Goal: Obtain resource: Download file/media

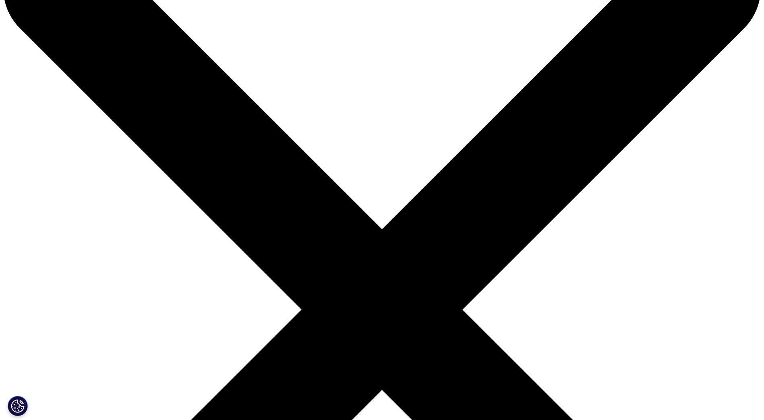
scroll to position [121, 0]
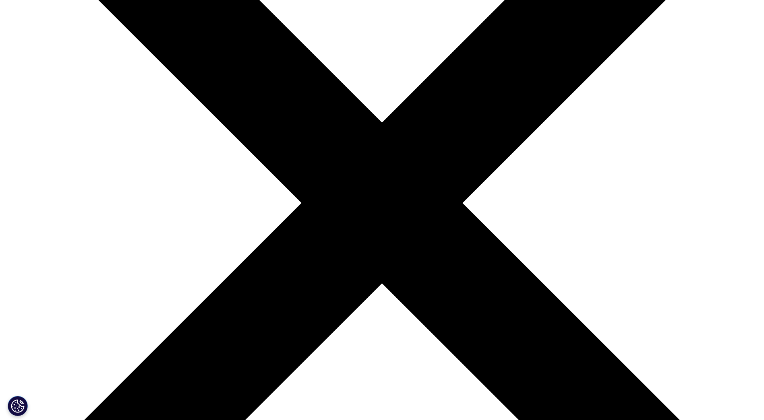
scroll to position [201, 0]
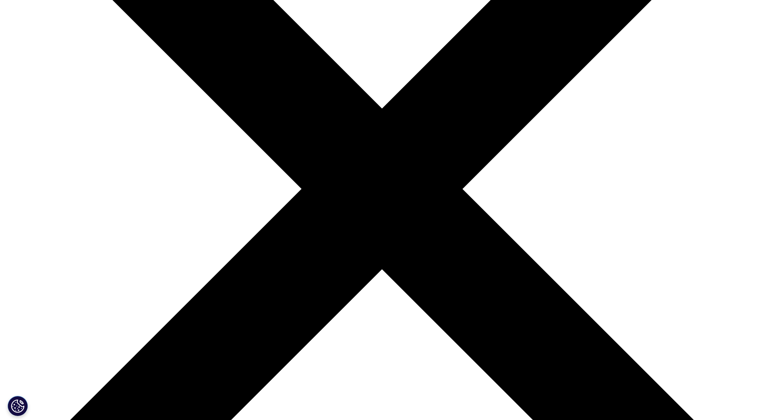
type input "Kilian"
type input "PAI Partners"
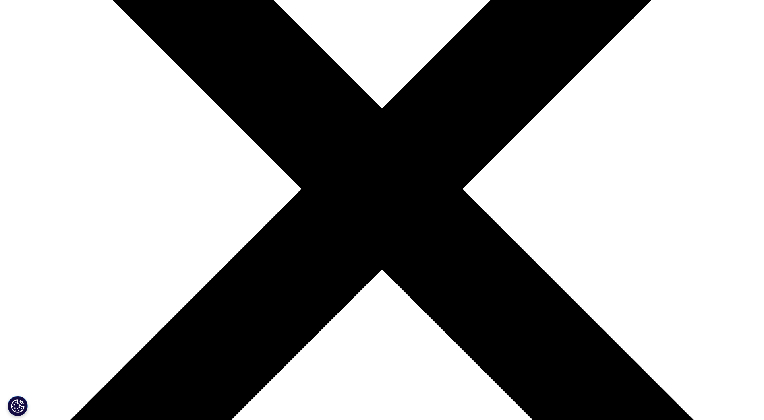
type input "Kremp"
type input "kilian.kremp@paipartners.com"
select select "[GEOGRAPHIC_DATA]"
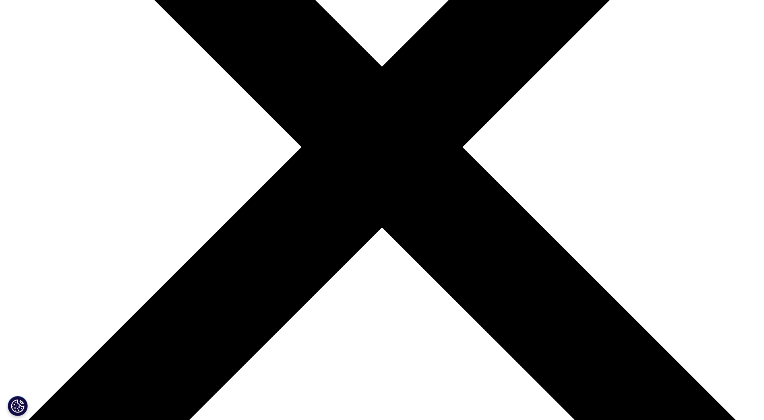
scroll to position [282, 0]
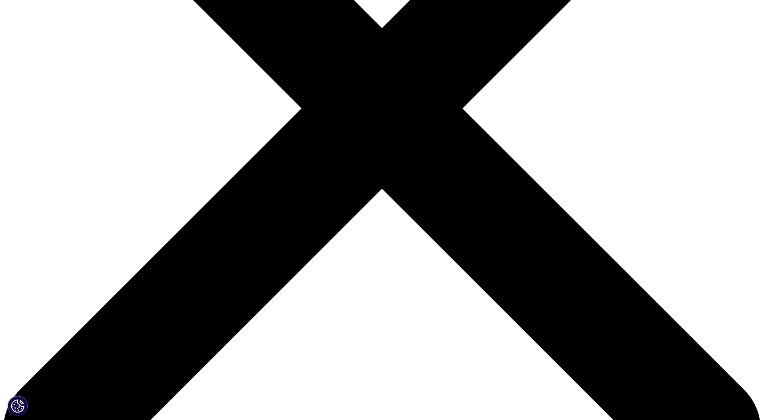
type input "A"
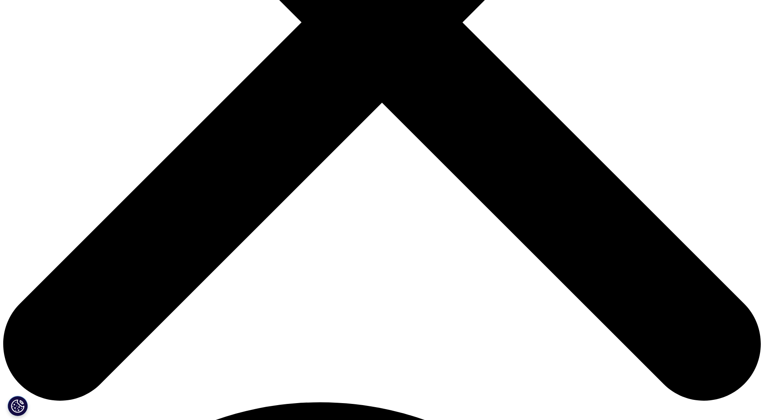
scroll to position [354, 0]
